Goal: Information Seeking & Learning: Stay updated

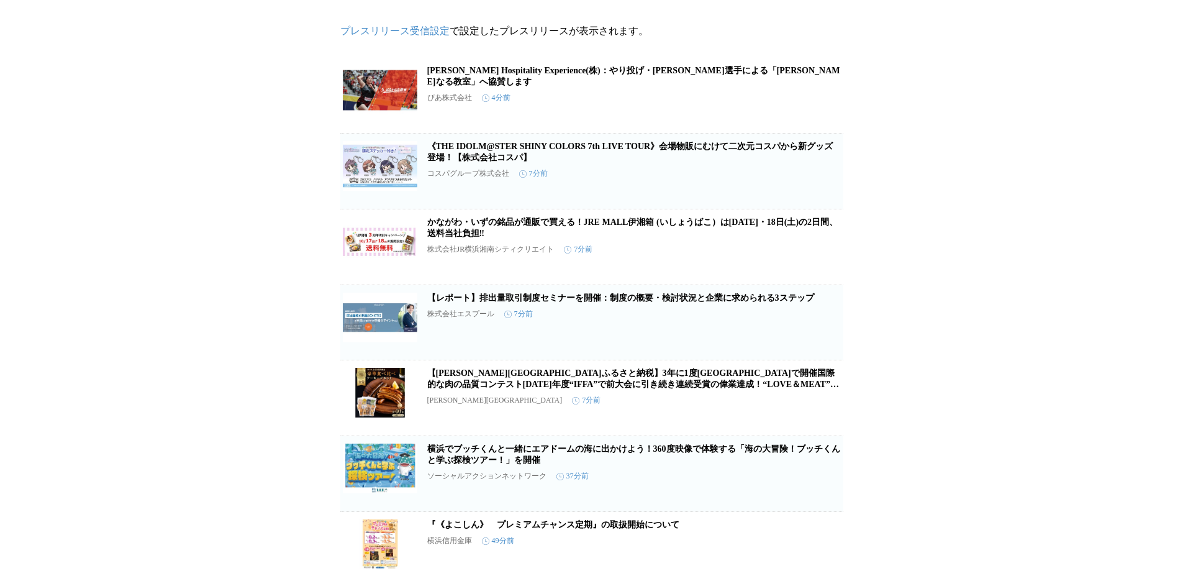
scroll to position [124, 0]
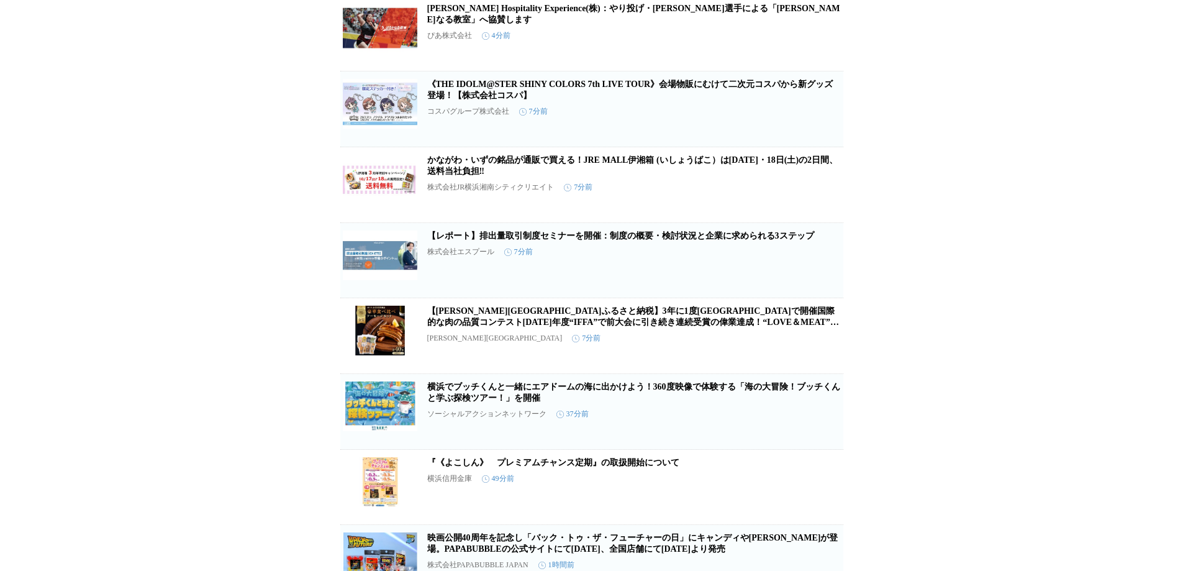
click at [793, 445] on button "保存する" at bounding box center [779, 429] width 40 height 40
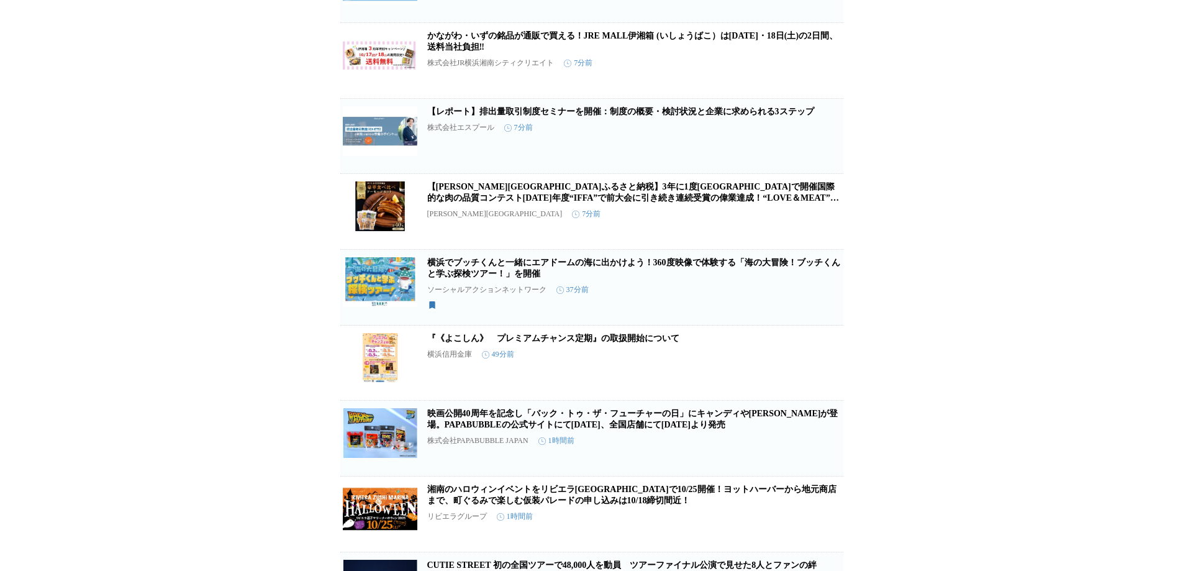
click at [780, 375] on icon "button" at bounding box center [779, 367] width 15 height 15
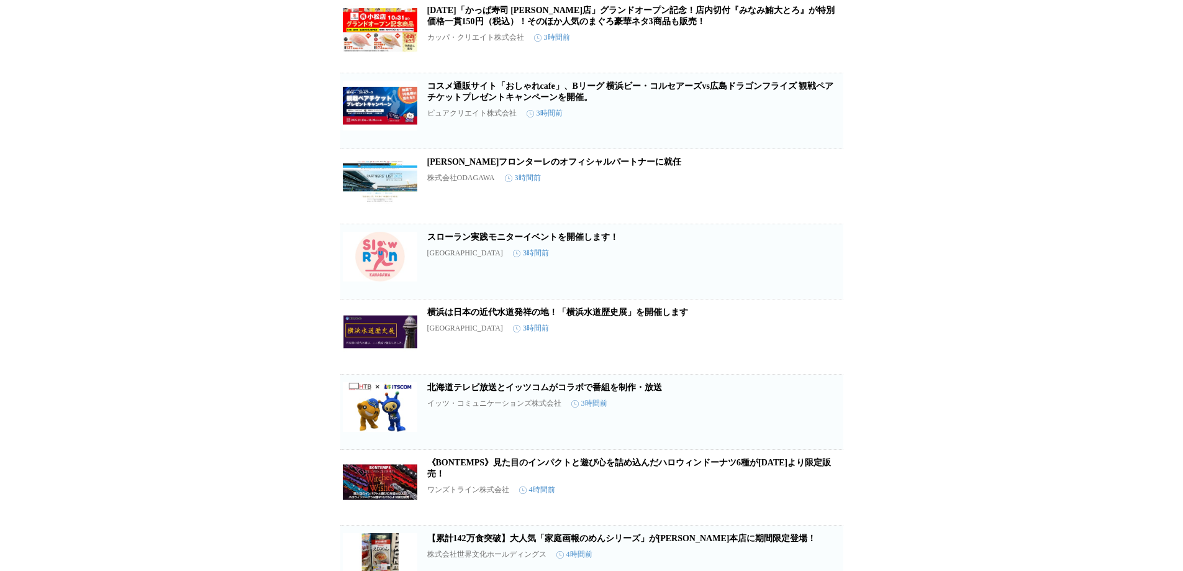
scroll to position [1847, 0]
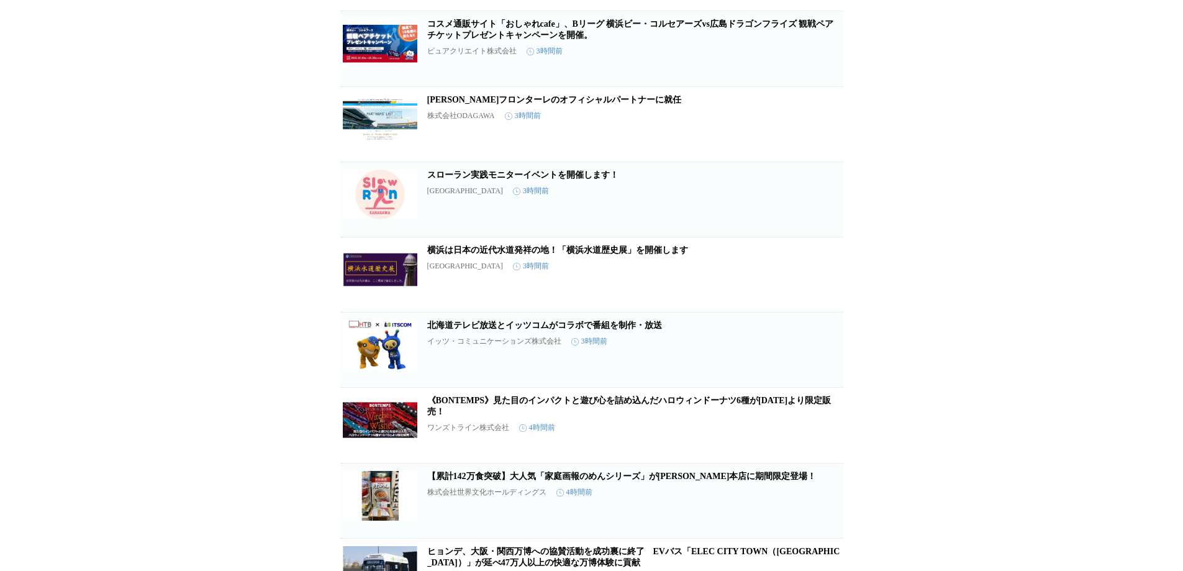
click at [782, 287] on icon "button" at bounding box center [779, 279] width 15 height 15
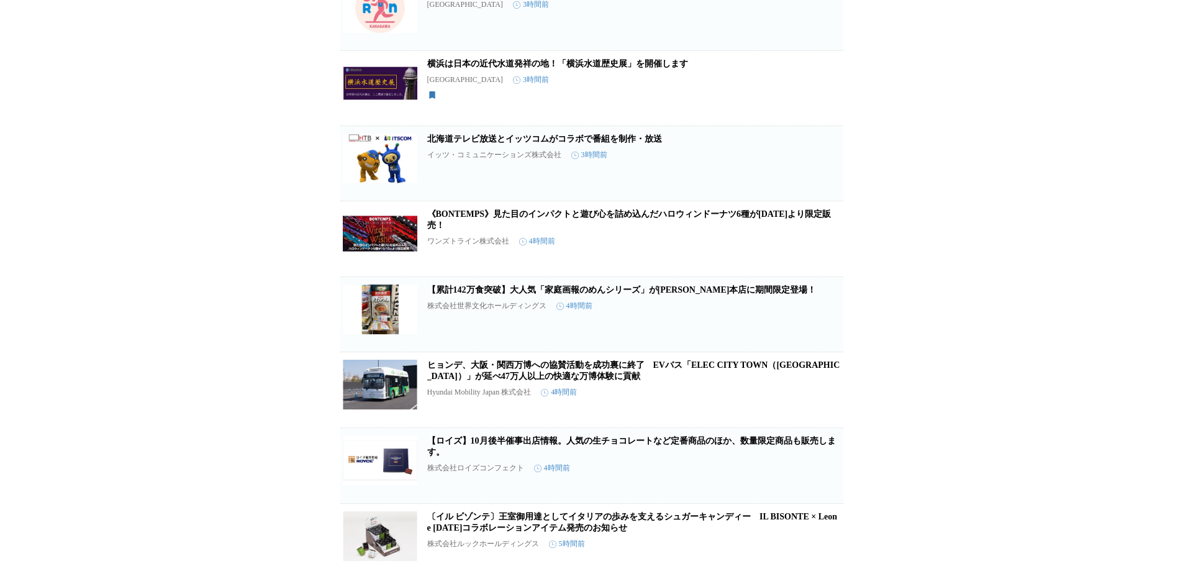
scroll to position [2095, 0]
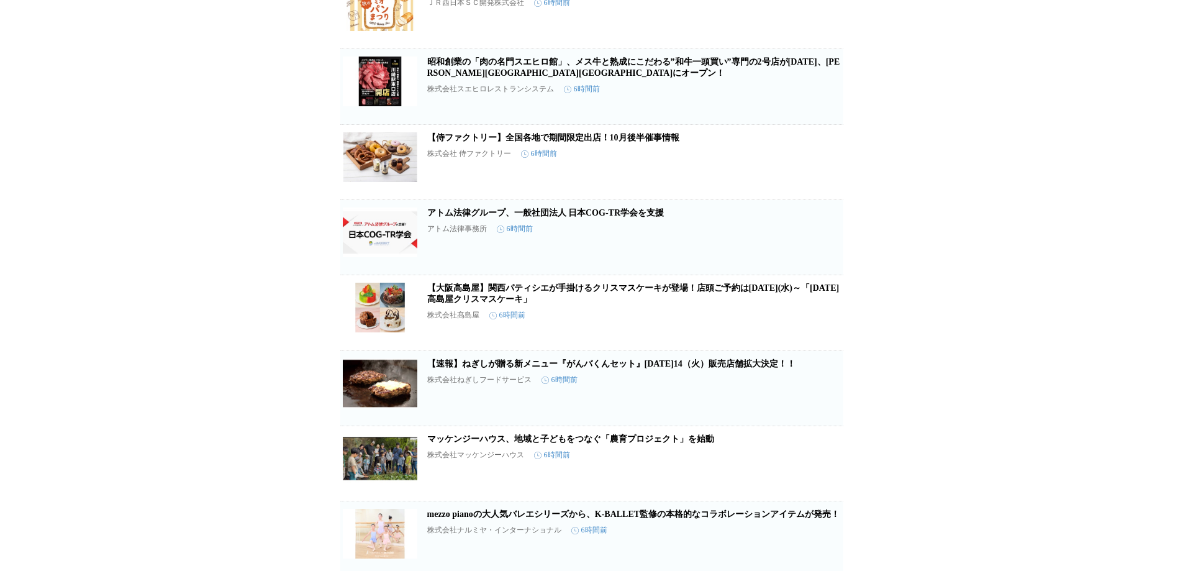
scroll to position [4349, 0]
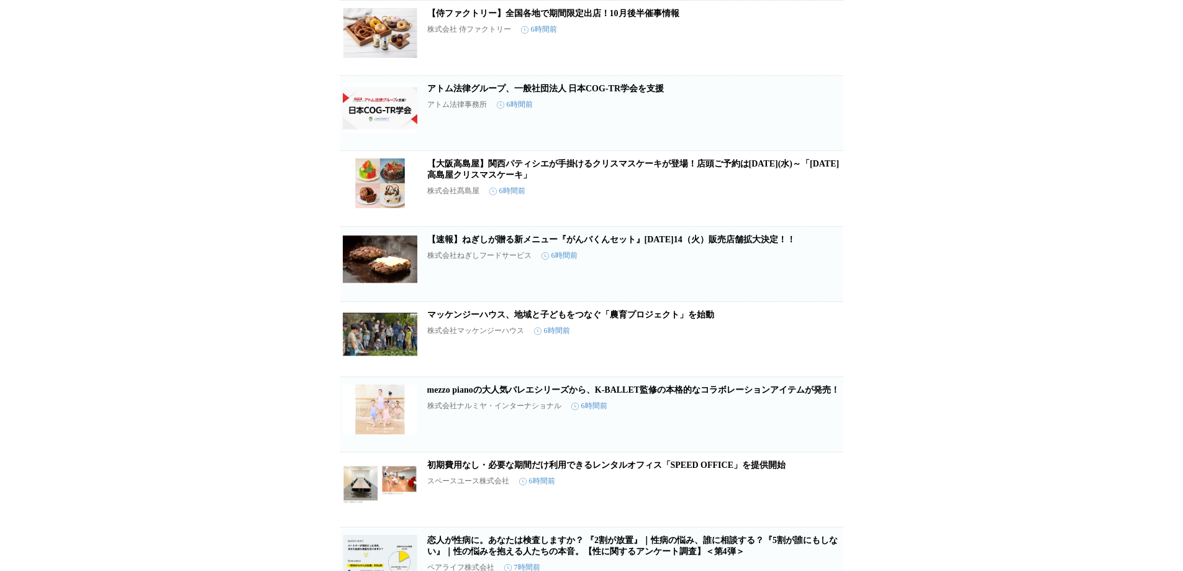
click at [773, 276] on icon "button" at bounding box center [779, 269] width 15 height 15
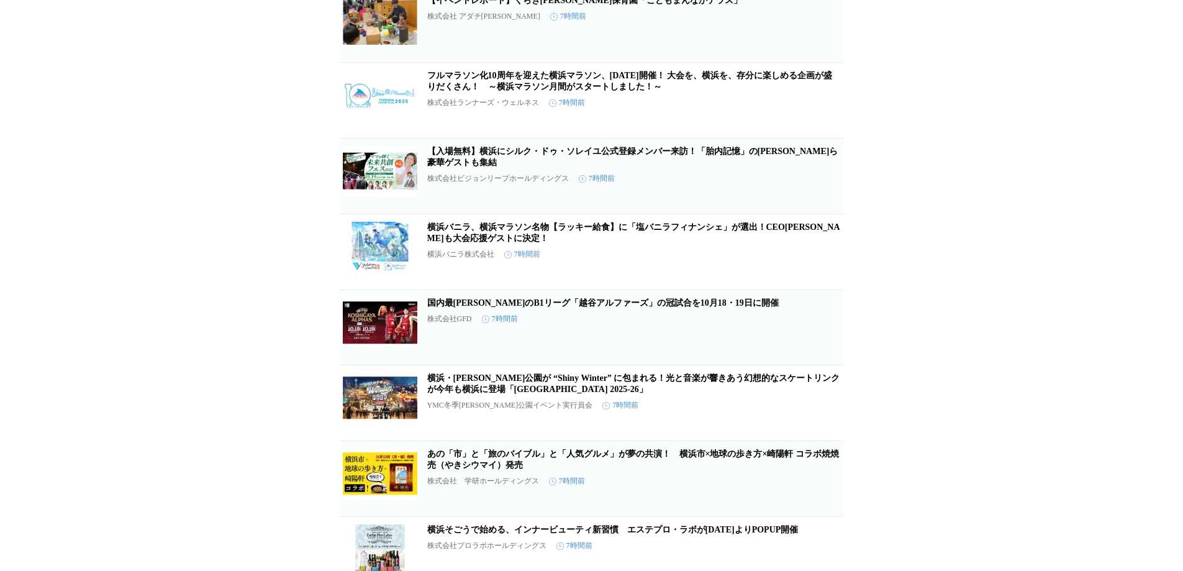
scroll to position [5405, 0]
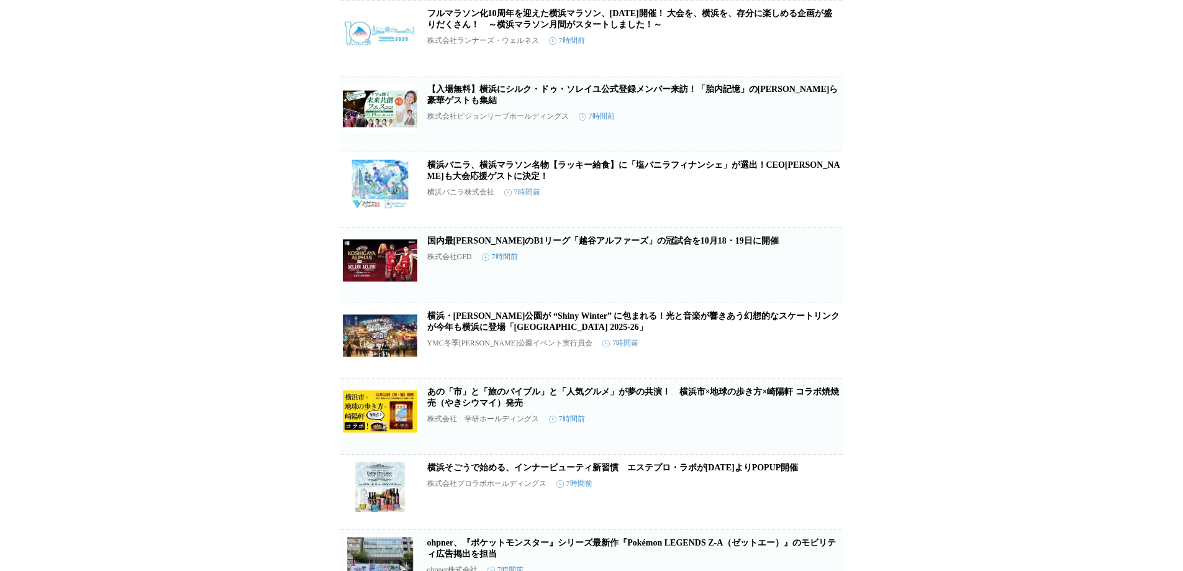
click at [779, 203] on icon "button" at bounding box center [779, 195] width 15 height 15
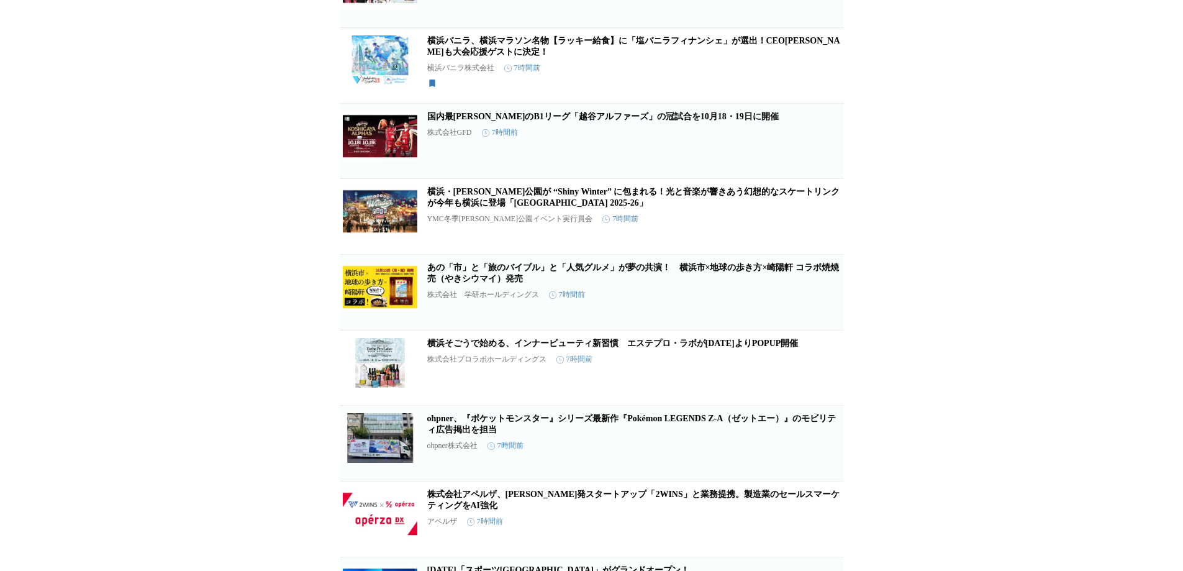
click at [713, 57] on link "横浜バニラ、横浜マラソン名物【ラッキー給食】に「塩バニラフィナンシェ」が選出！CEO[PERSON_NAME]も大会応援ゲストに決定！" at bounding box center [633, 46] width 413 height 21
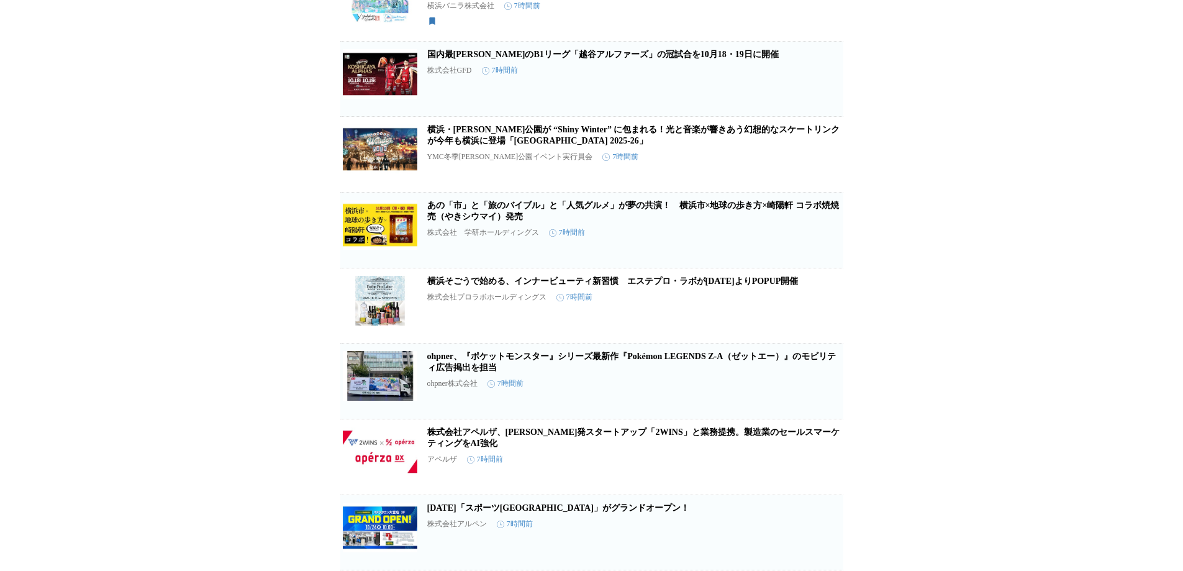
click at [775, 165] on icon "button" at bounding box center [779, 159] width 9 height 11
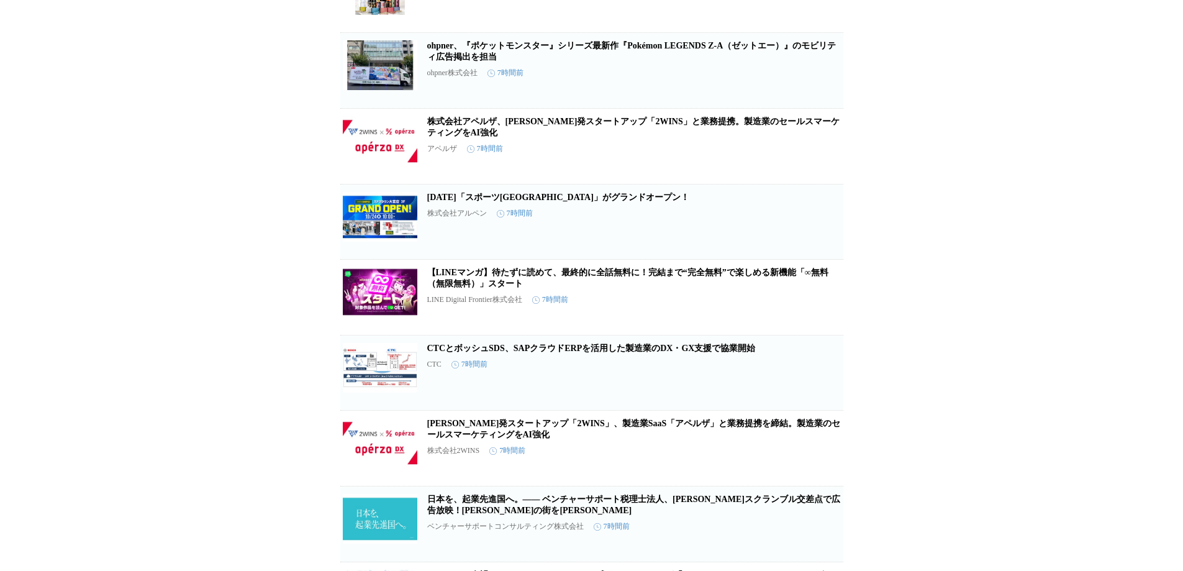
scroll to position [5964, 0]
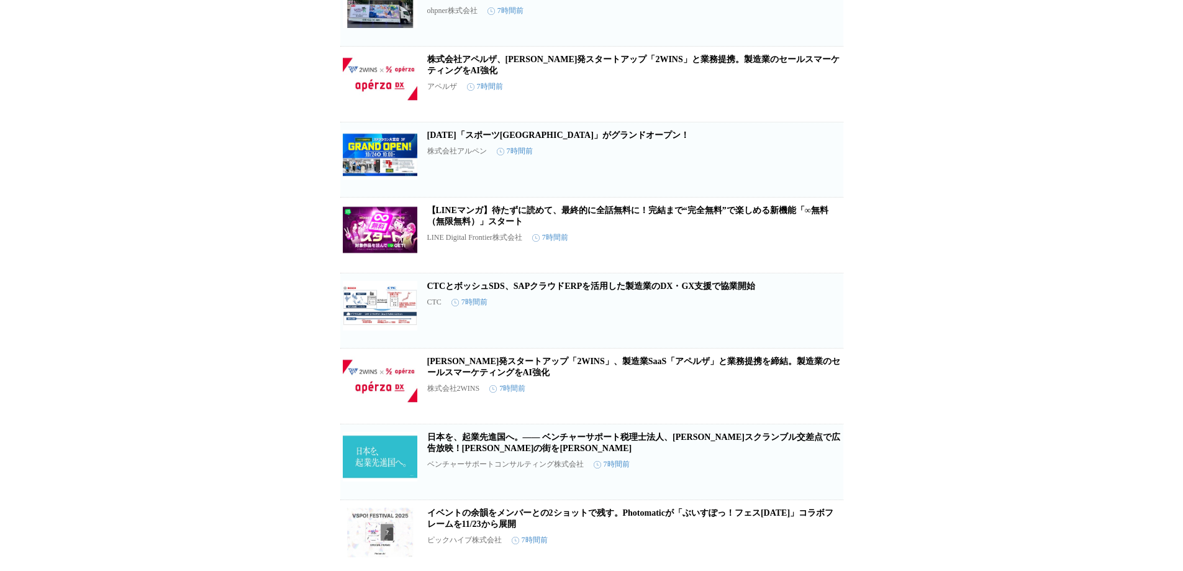
click at [783, 248] on icon "button" at bounding box center [779, 240] width 15 height 15
click at [744, 226] on link "【LINEマンガ】待たずに読めて、最終的に全話無料に！完結まで“完全無料”で楽しめる新機能「∞無料（無限無料）」スタート" at bounding box center [627, 216] width 401 height 21
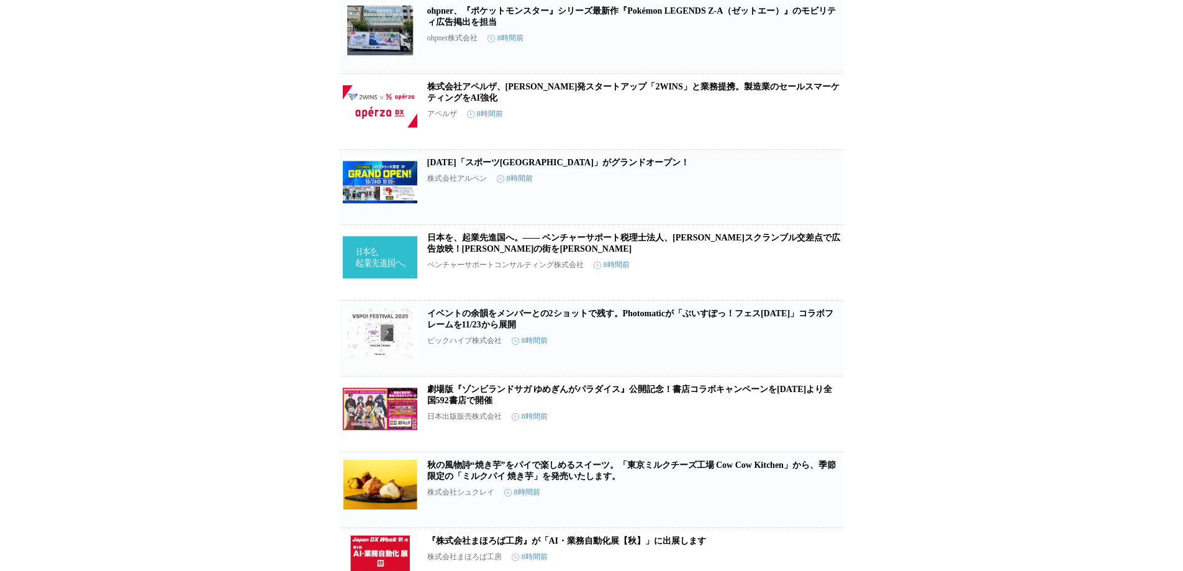
scroll to position [6631, 0]
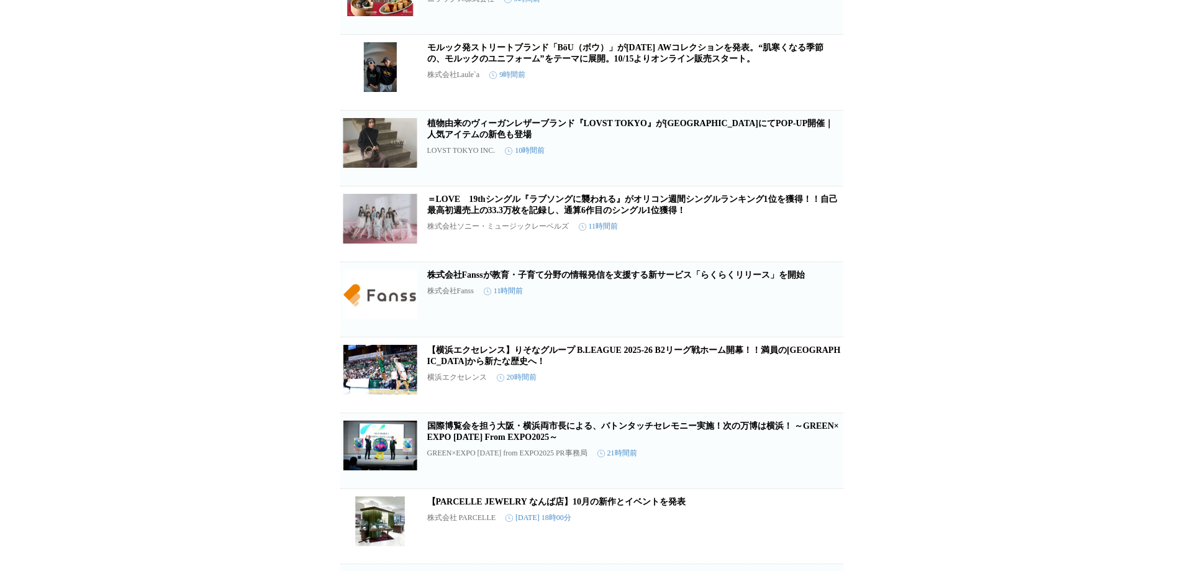
scroll to position [8606, 0]
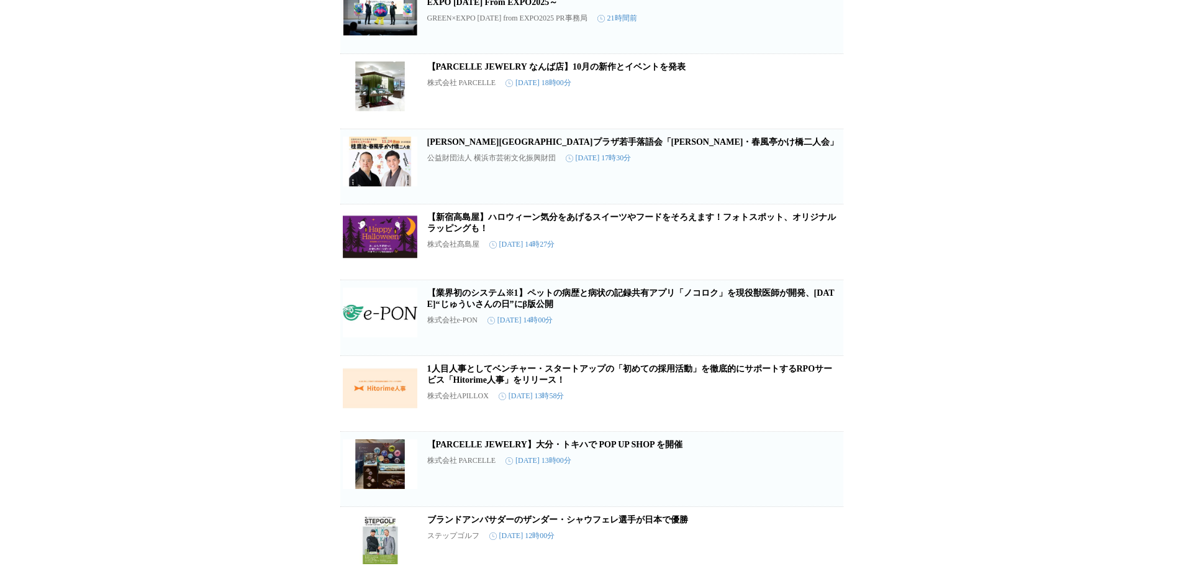
scroll to position [9041, 0]
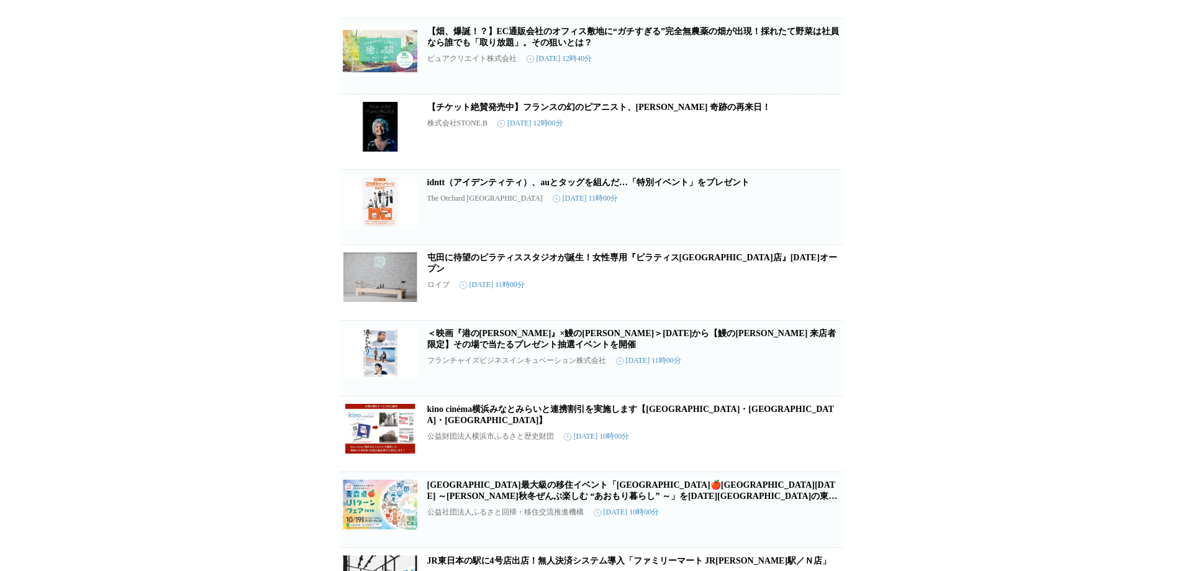
scroll to position [10966, 0]
